Goal: Find specific page/section: Find specific page/section

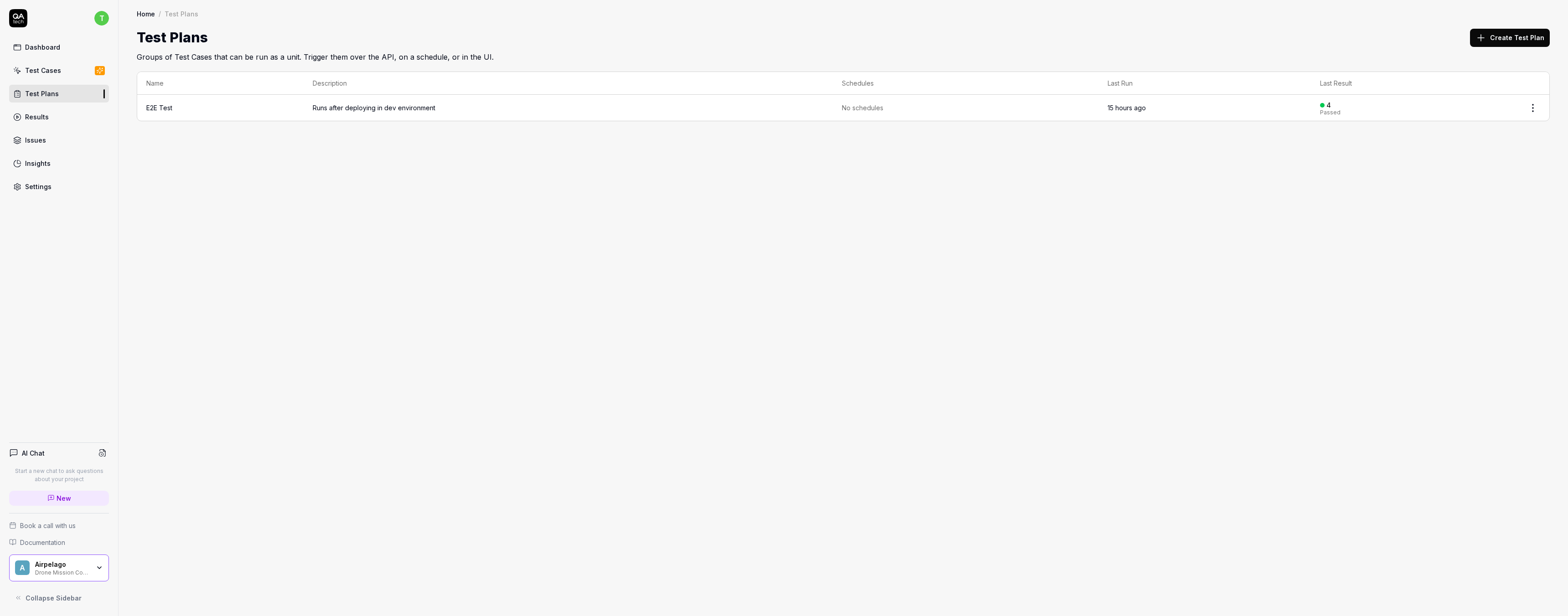
click at [190, 180] on div "Home / Test Plans Home / Test Plans Test Plans Create Test Plan Groups of Test …" at bounding box center [843, 308] width 1449 height 616
click at [240, 331] on div "Home / Test Plans Home / Test Plans Test Plans Create Test Plan Groups of Test …" at bounding box center [843, 308] width 1449 height 616
click at [338, 242] on div "Home / Test Plans Home / Test Plans Test Plans Create Test Plan Groups of Test …" at bounding box center [843, 308] width 1449 height 616
click at [119, 351] on div "Home / Test Plans Home / Test Plans Test Plans Create Test Plan Groups of Test …" at bounding box center [843, 308] width 1449 height 616
click at [157, 306] on div "Home / Test Plans Home / Test Plans Test Plans Create Test Plan Groups of Test …" at bounding box center [843, 308] width 1449 height 616
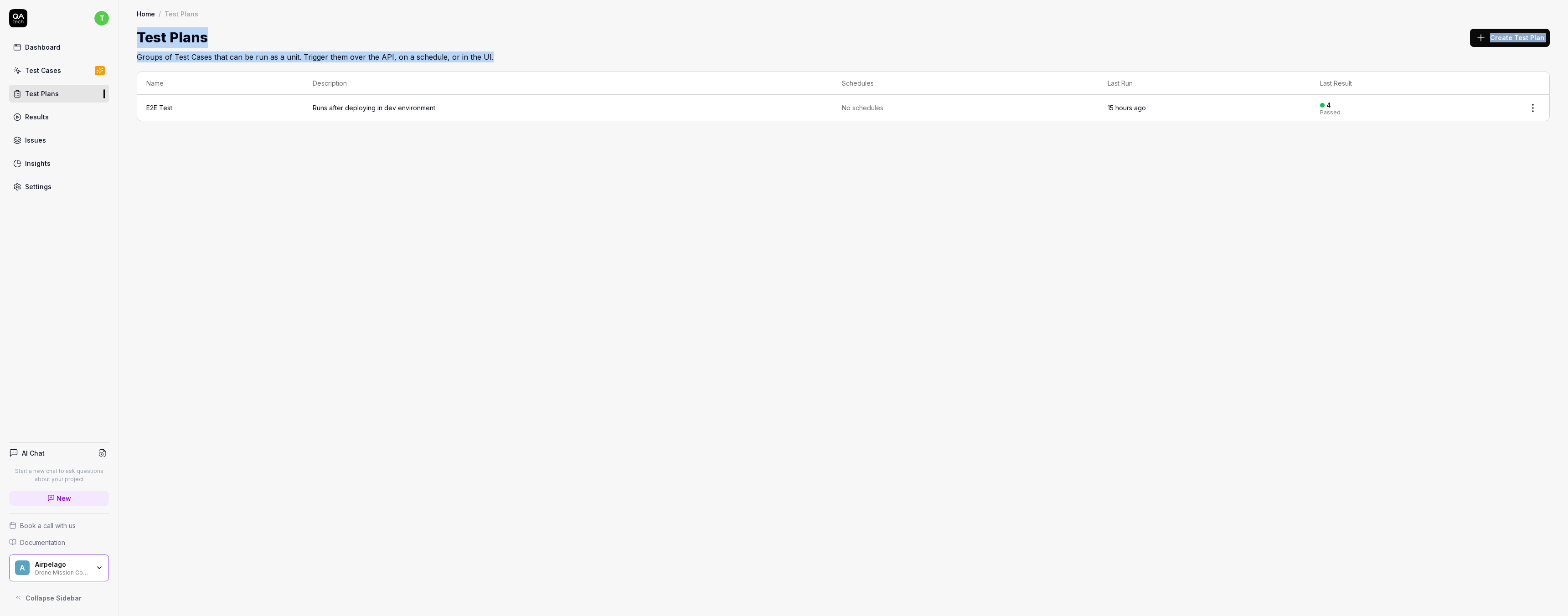
drag, startPoint x: 139, startPoint y: 36, endPoint x: 494, endPoint y: 65, distance: 356.2
click at [494, 65] on div "Home / Test Plans Home / Test Plans Test Plans Create Test Plan Groups of Test …" at bounding box center [843, 69] width 1449 height 139
click at [450, 202] on div "Home / Test Plans Home / Test Plans Test Plans Create Test Plan Groups of Test …" at bounding box center [843, 308] width 1449 height 616
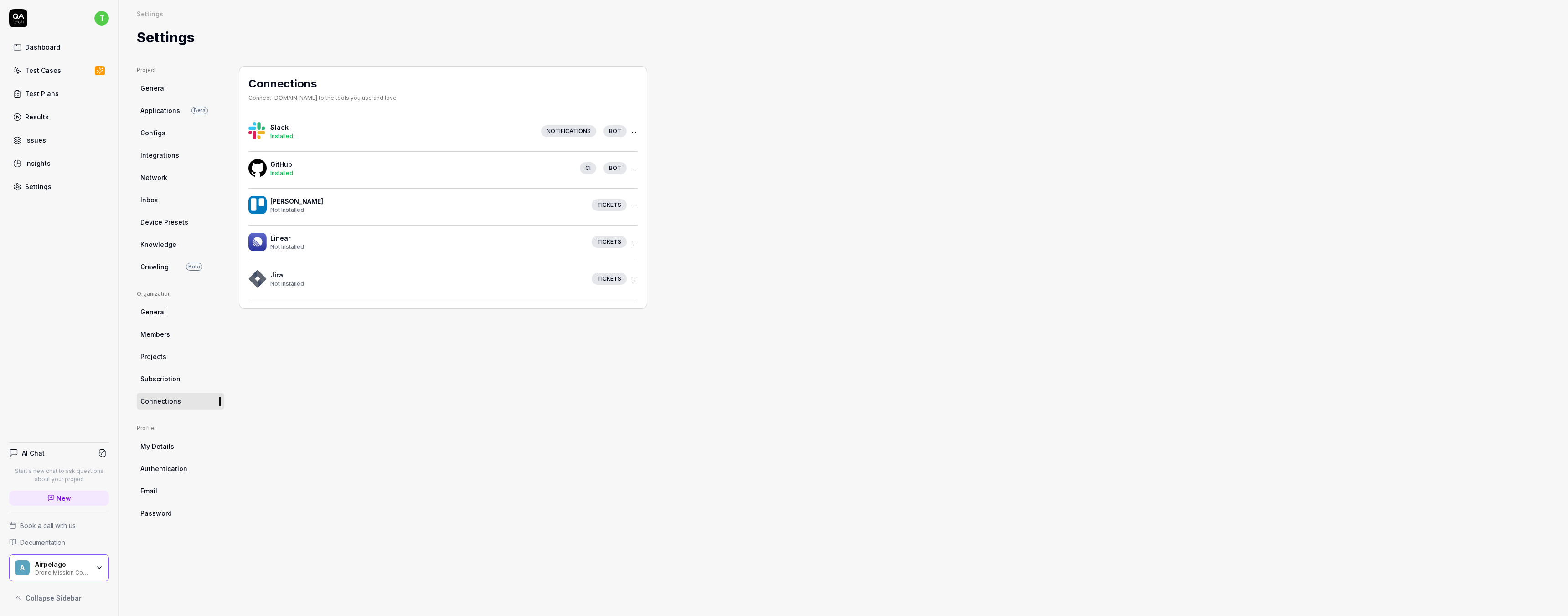
click at [421, 351] on div "Connections Connect [DOMAIN_NAME] to the tools you use and love Slack Installed…" at bounding box center [443, 332] width 408 height 532
